Goal: Information Seeking & Learning: Learn about a topic

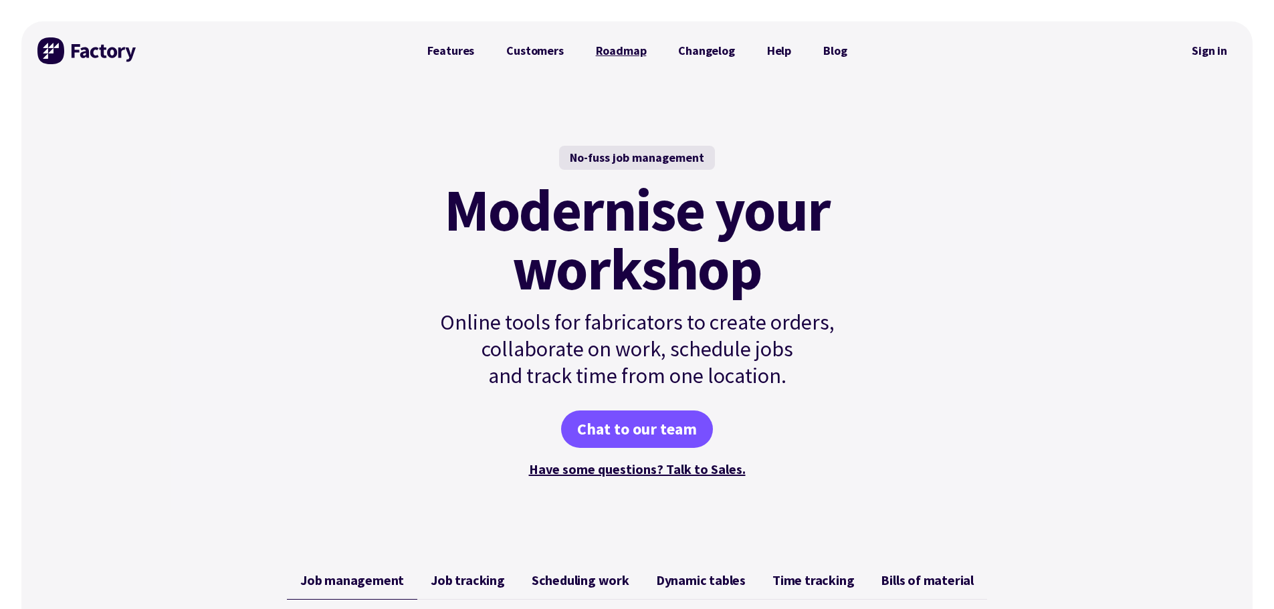
click at [618, 50] on link "Roadmap" at bounding box center [621, 50] width 83 height 27
click at [453, 49] on link "Features" at bounding box center [451, 50] width 80 height 27
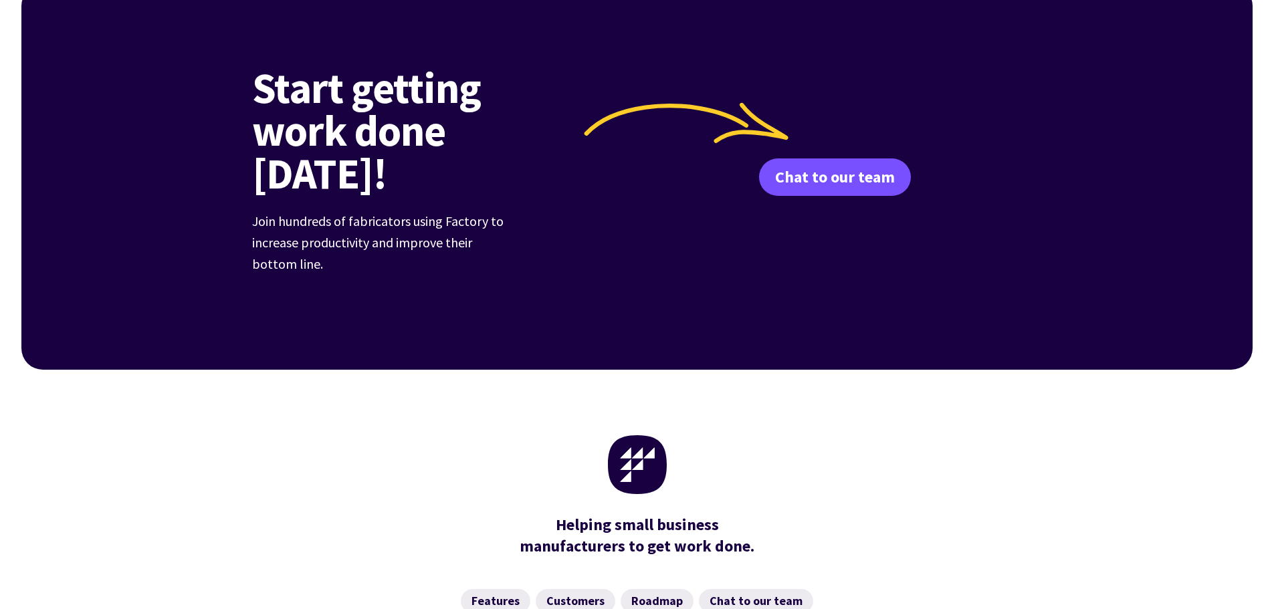
scroll to position [2125, 0]
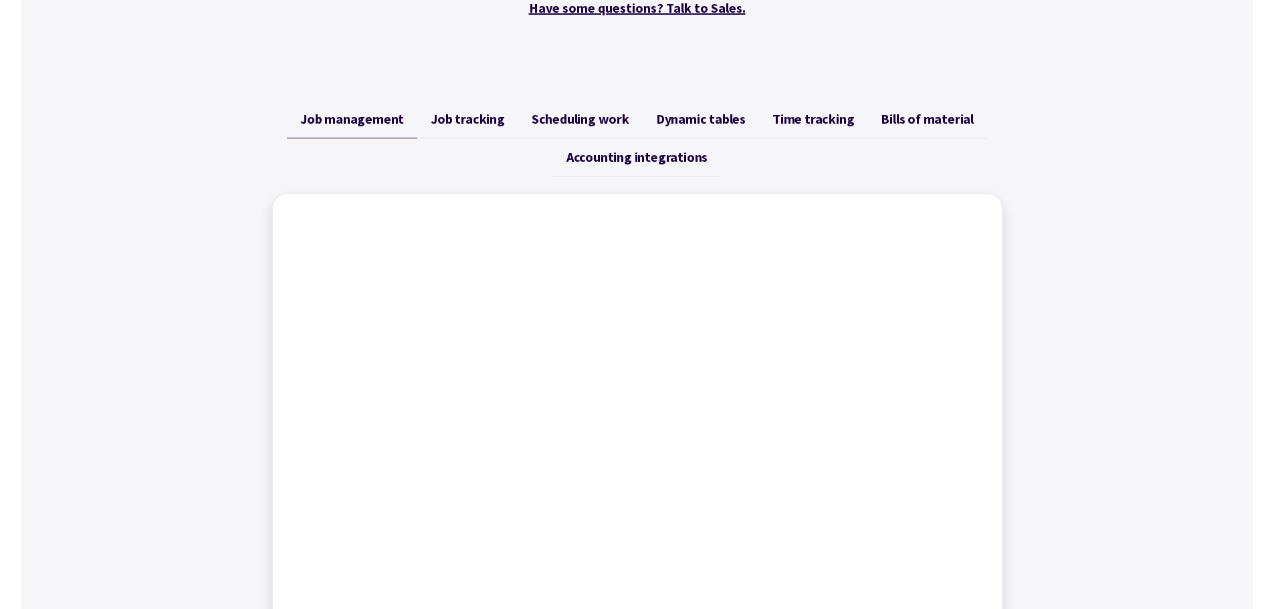
scroll to position [475, 0]
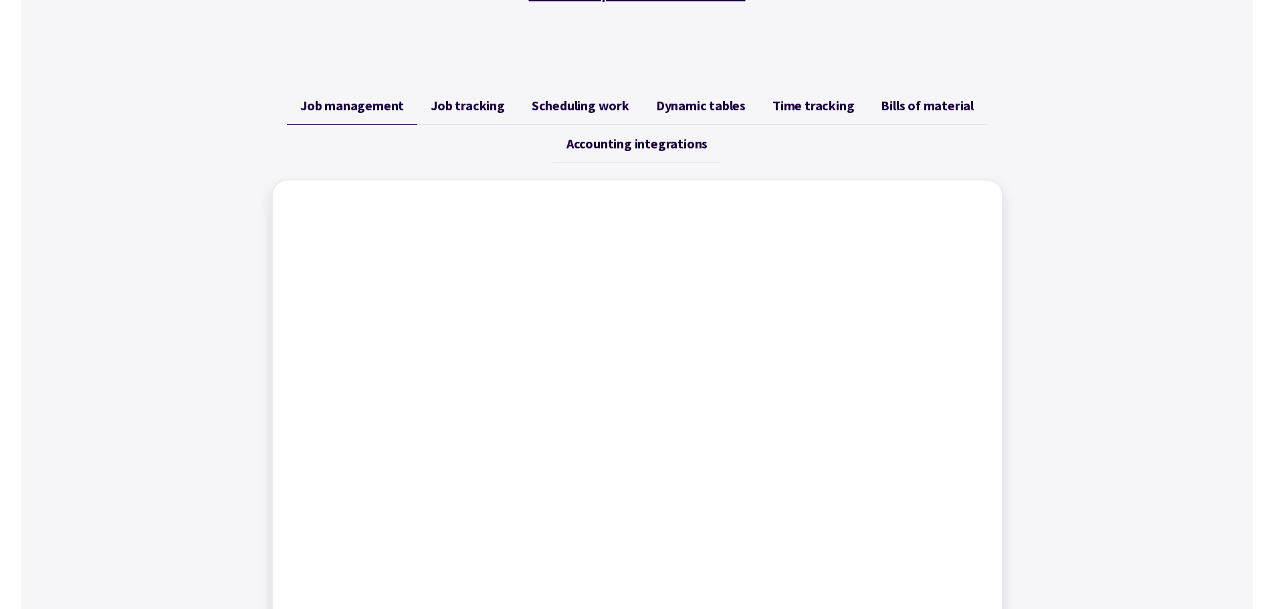
click at [467, 98] on span "Job tracking" at bounding box center [468, 106] width 74 height 16
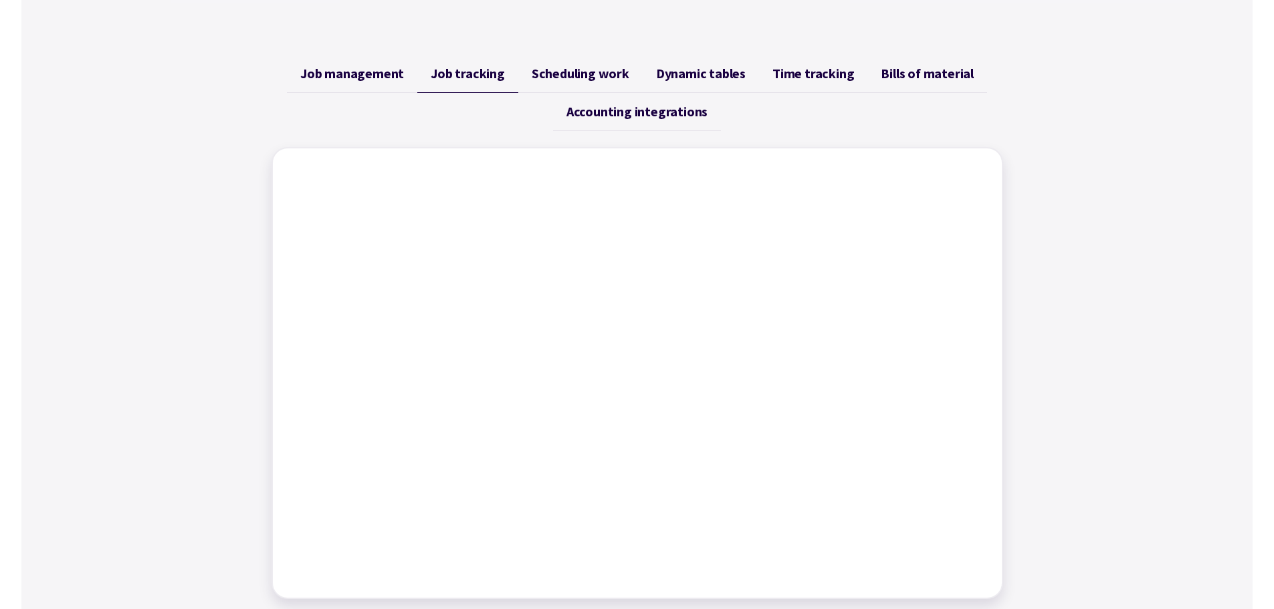
scroll to position [503, 0]
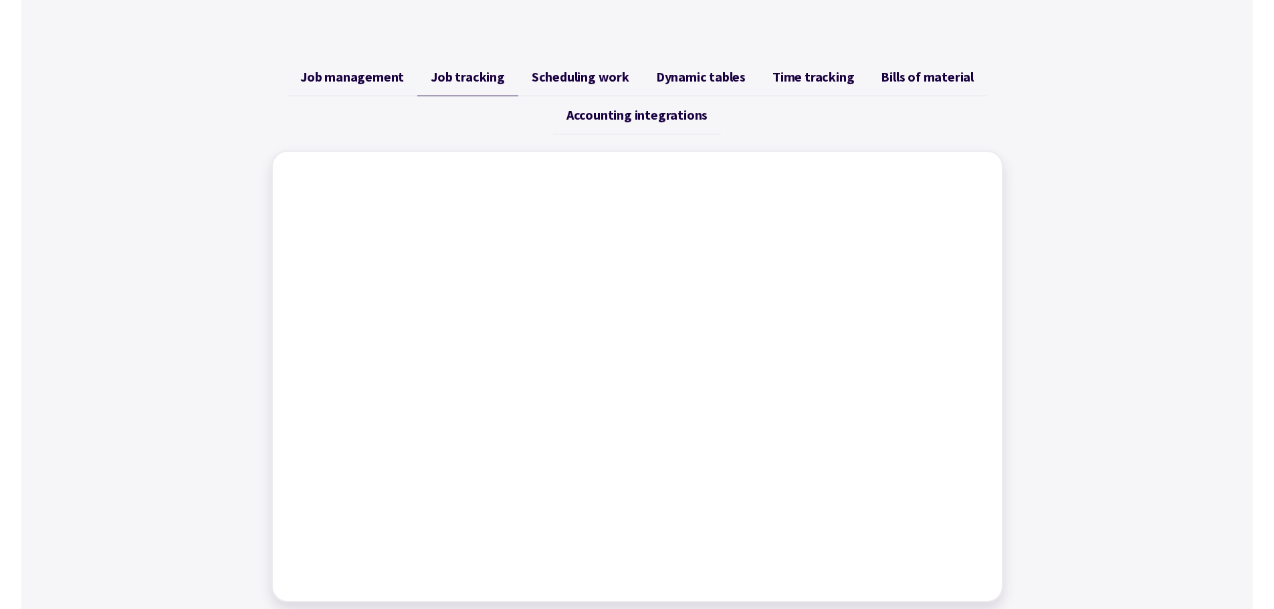
click at [1086, 160] on div "Job management Job tracking Scheduling work Dynamic tables Time tracking Bills …" at bounding box center [636, 330] width 1231 height 576
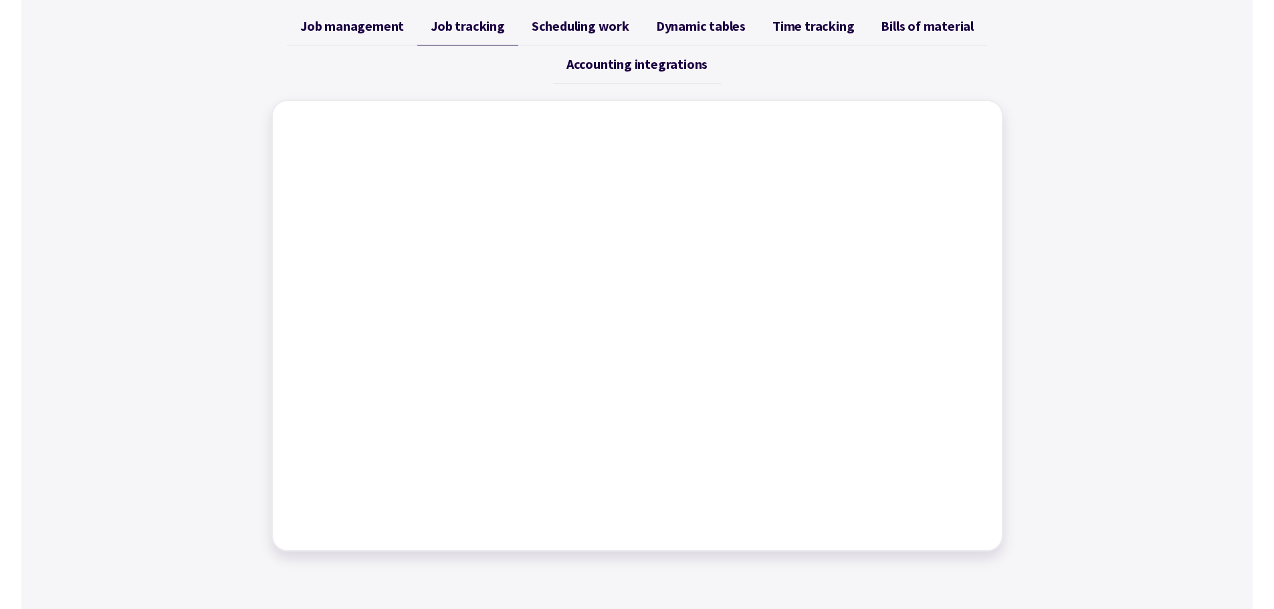
scroll to position [556, 0]
